Goal: Information Seeking & Learning: Learn about a topic

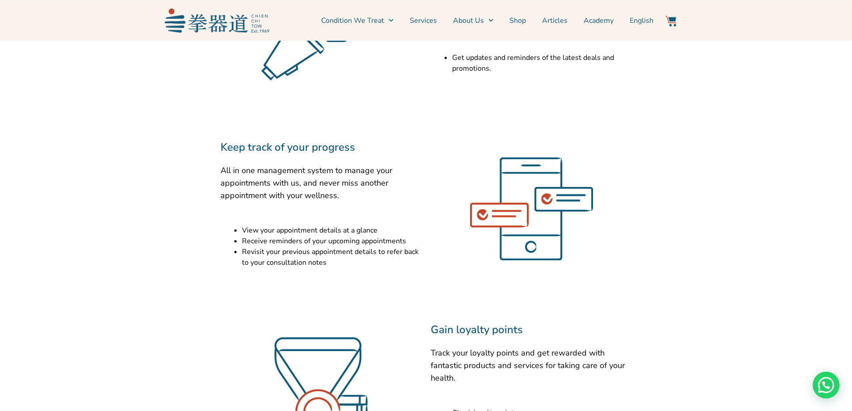
scroll to position [671, 0]
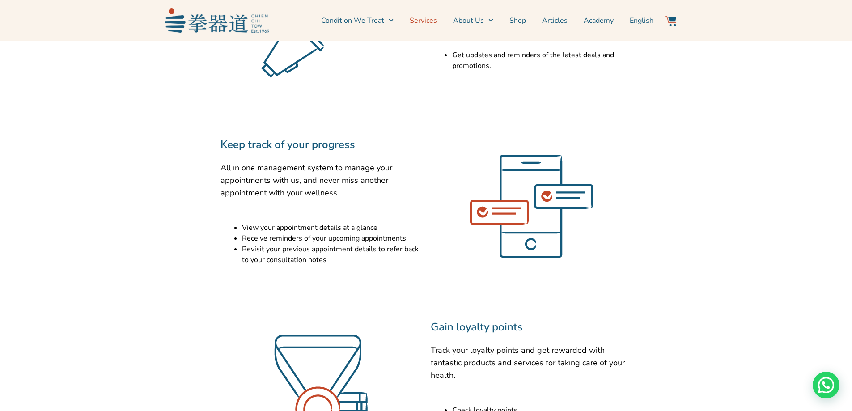
click at [430, 21] on link "Services" at bounding box center [423, 20] width 27 height 22
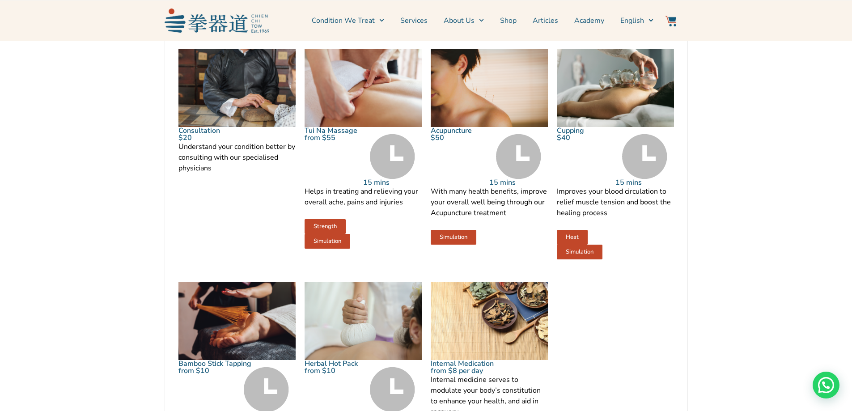
scroll to position [850, 0]
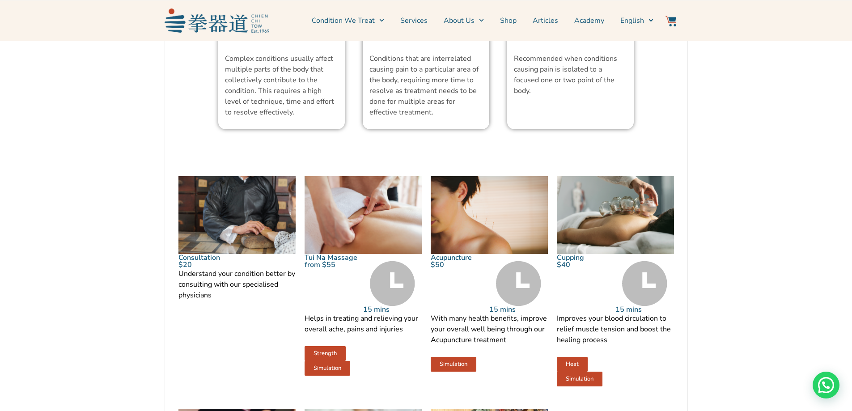
click at [322, 263] on link "Tui Na Massage" at bounding box center [331, 258] width 53 height 10
